Goal: Task Accomplishment & Management: Complete application form

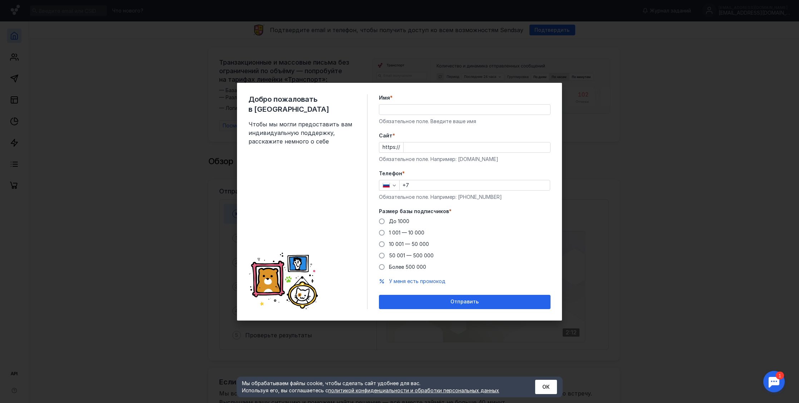
click at [423, 108] on input "Имя *" at bounding box center [464, 110] width 171 height 10
type input "ktr"
type input "Timur"
click at [430, 150] on input "Cайт *" at bounding box center [476, 148] width 147 height 10
type input "[DOMAIN_NAME]"
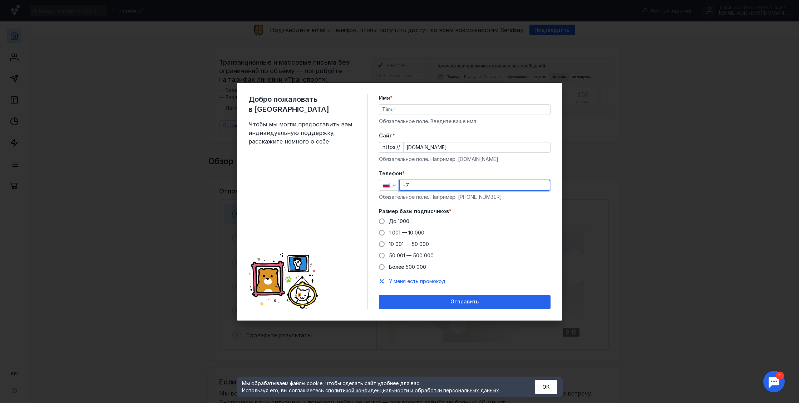
click at [431, 186] on input "+7" at bounding box center [475, 185] width 150 height 10
type input "[PHONE_NUMBER]"
click at [397, 219] on span "До 1000" at bounding box center [399, 221] width 20 height 6
click at [0, 0] on input "До 1000" at bounding box center [0, 0] width 0 height 0
click at [646, 180] on div "Добро пожаловать в Sendsay Чтобы мы могли предоставить вам индивидуальную подде…" at bounding box center [399, 201] width 799 height 403
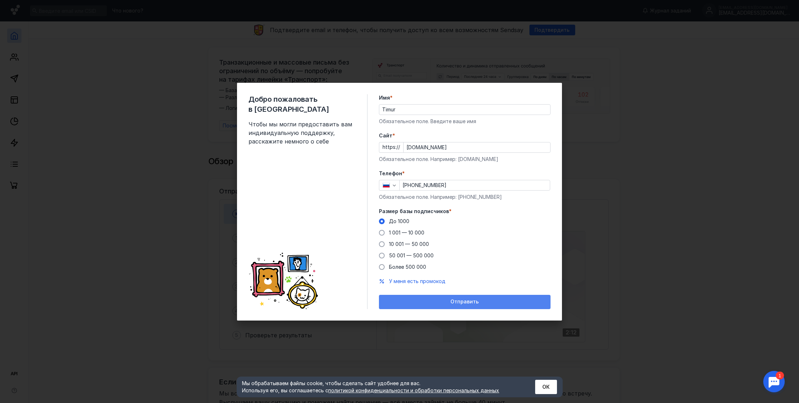
click at [489, 300] on div "Отправить" at bounding box center [464, 302] width 164 height 6
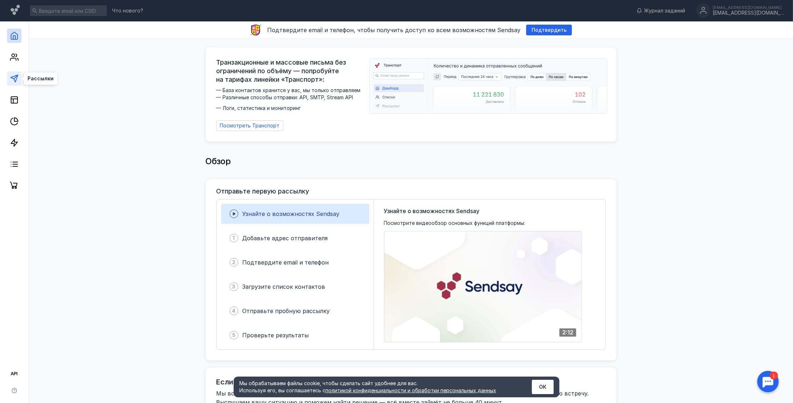
click at [12, 80] on icon at bounding box center [14, 78] width 9 height 9
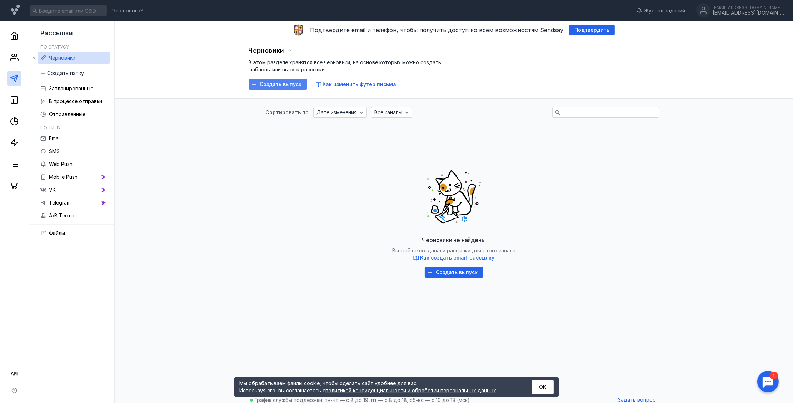
click at [274, 85] on span "Создать выпуск" at bounding box center [281, 84] width 42 height 6
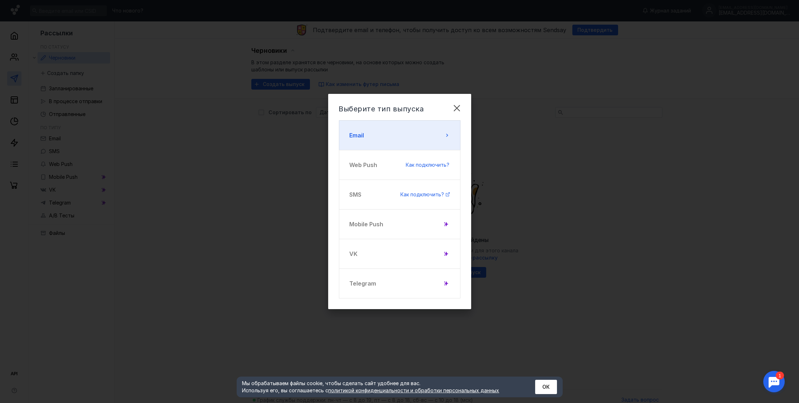
click at [383, 137] on button "Email" at bounding box center [399, 135] width 121 height 30
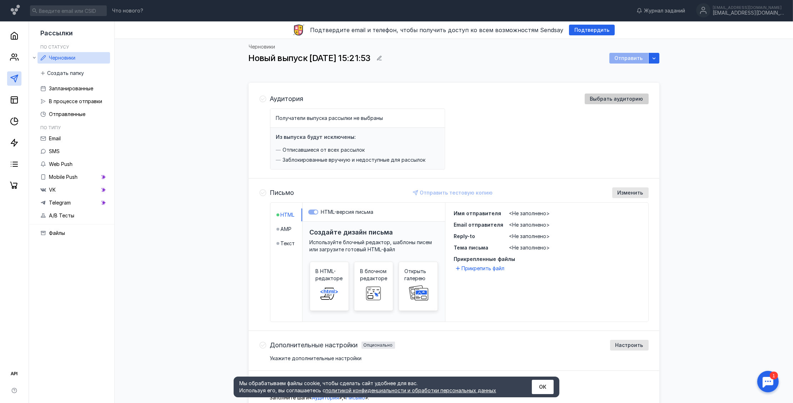
click at [602, 100] on span "Выбрать аудиторию" at bounding box center [616, 99] width 53 height 6
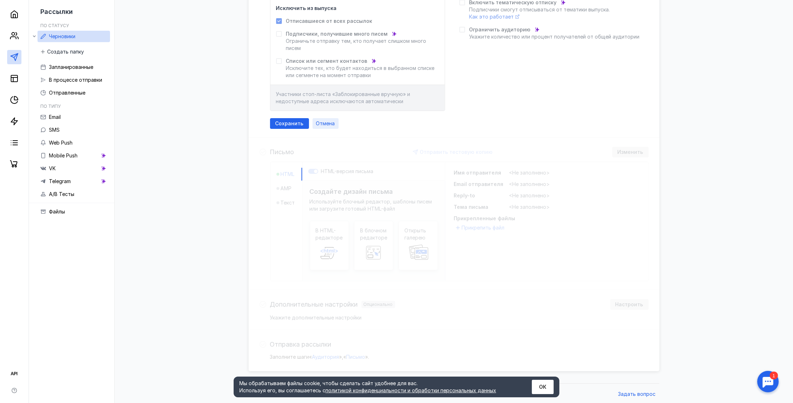
click at [323, 123] on span "Отмена" at bounding box center [325, 124] width 19 height 6
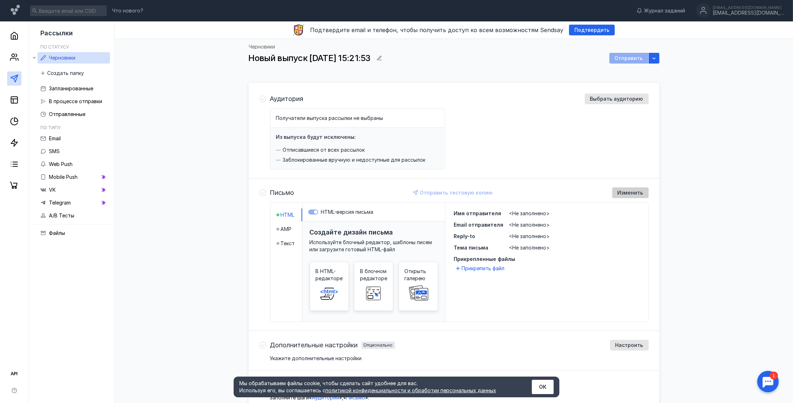
click at [632, 193] on span "Изменить" at bounding box center [631, 193] width 26 height 6
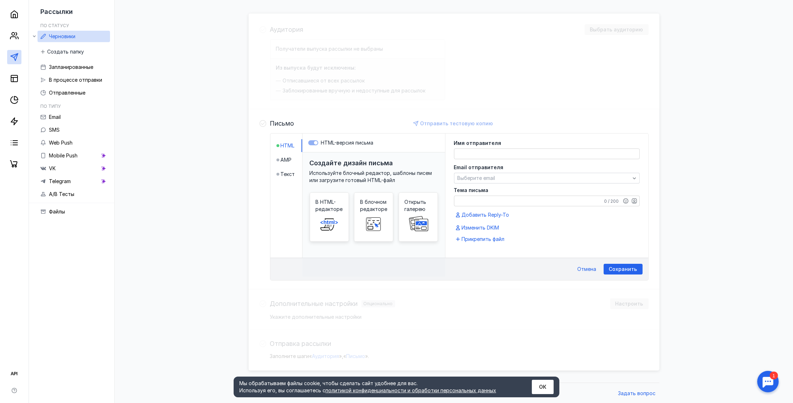
click at [645, 273] on div "Сохранить Отмена" at bounding box center [460, 269] width 378 height 23
click at [629, 270] on span "Сохранить" at bounding box center [623, 270] width 28 height 6
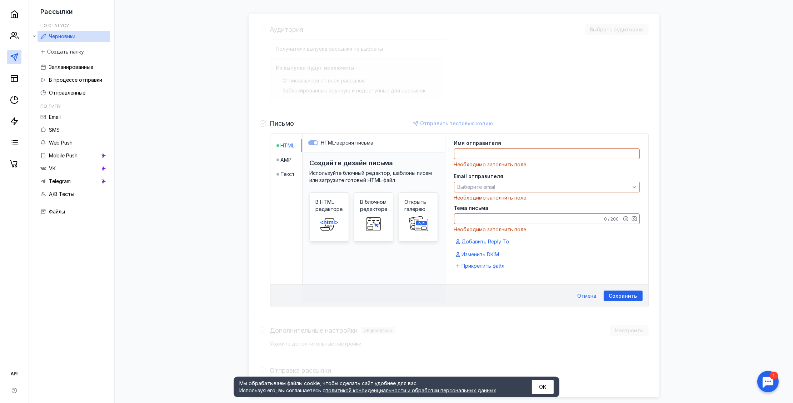
click at [473, 152] on textarea at bounding box center [547, 154] width 185 height 10
click at [588, 294] on span "Отмена" at bounding box center [587, 296] width 19 height 6
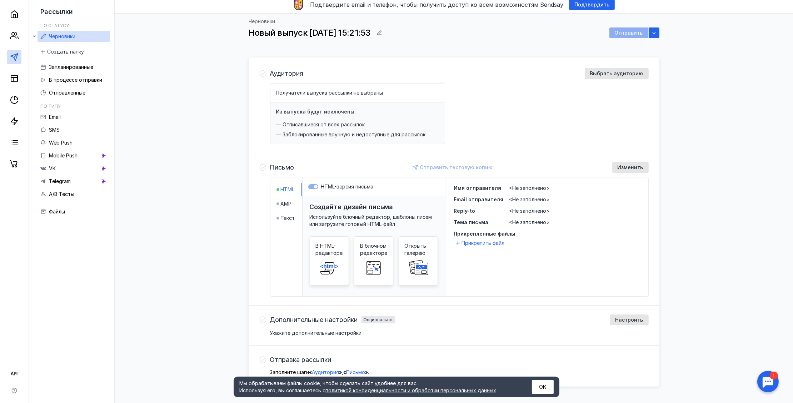
scroll to position [6, 0]
